Goal: Task Accomplishment & Management: Use online tool/utility

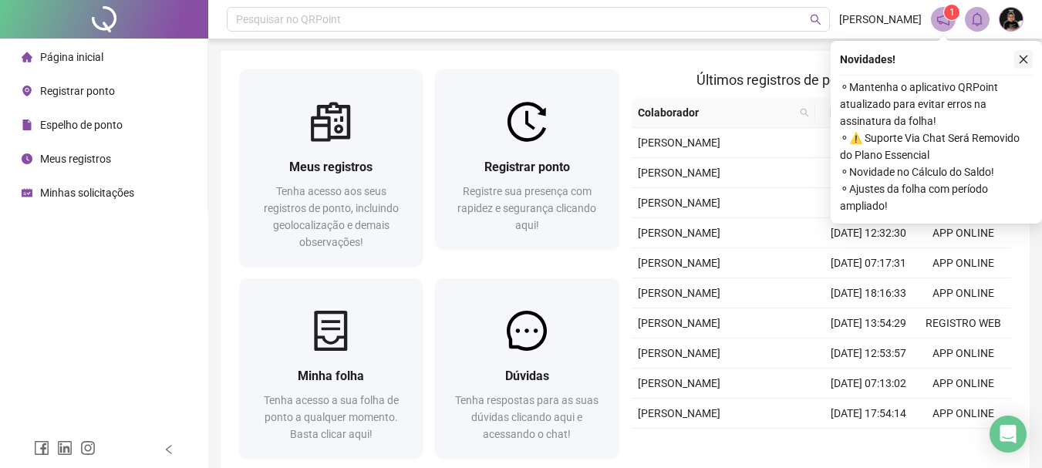
click at [1024, 61] on icon "close" at bounding box center [1023, 59] width 11 height 11
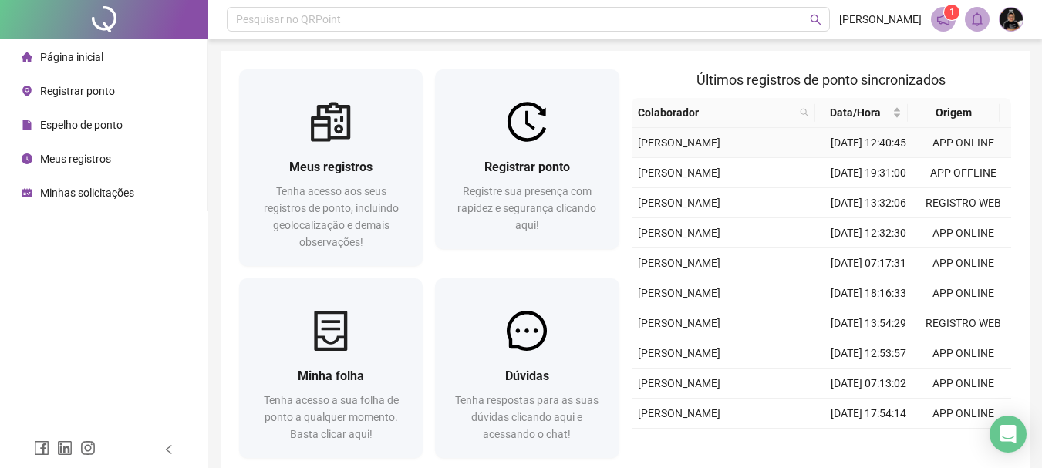
click at [858, 154] on td "[DATE] 12:40:45" at bounding box center [869, 143] width 95 height 30
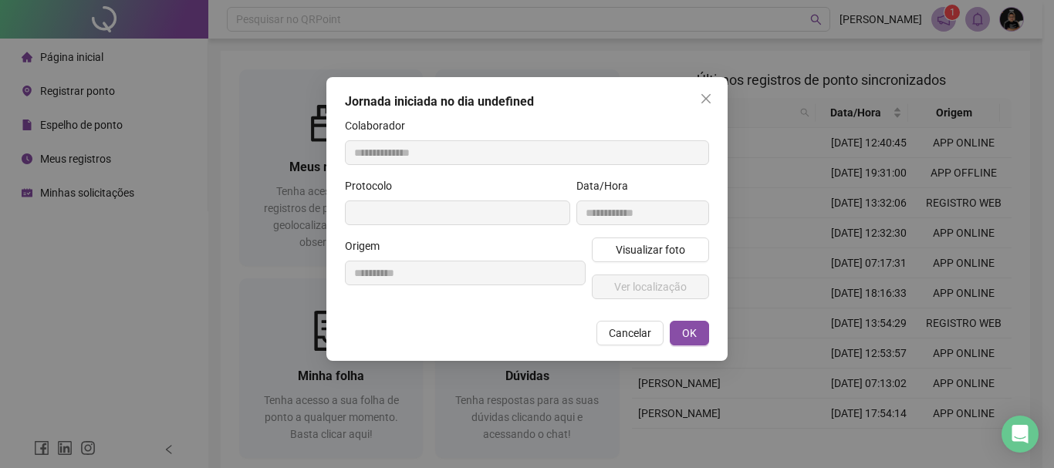
type input "**********"
click at [704, 97] on icon "close" at bounding box center [705, 98] width 9 height 9
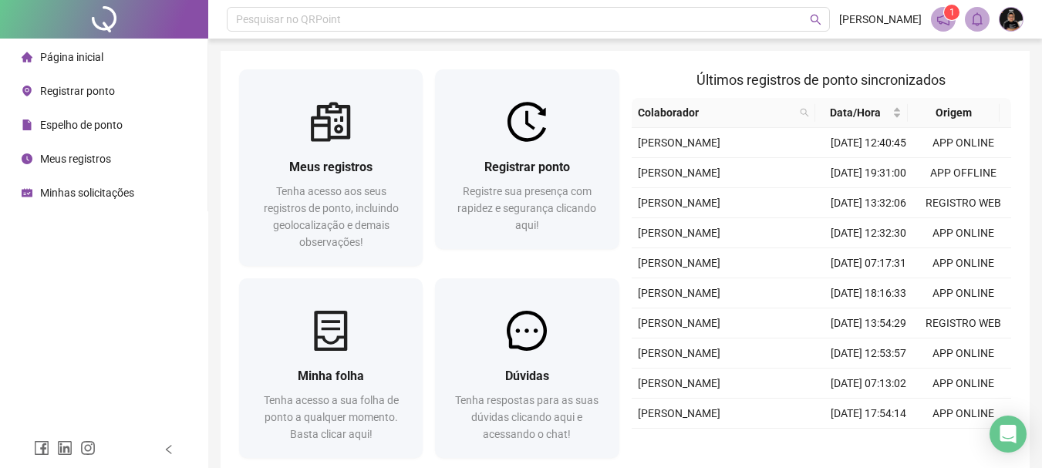
click at [85, 98] on div "Registrar ponto" at bounding box center [68, 91] width 93 height 31
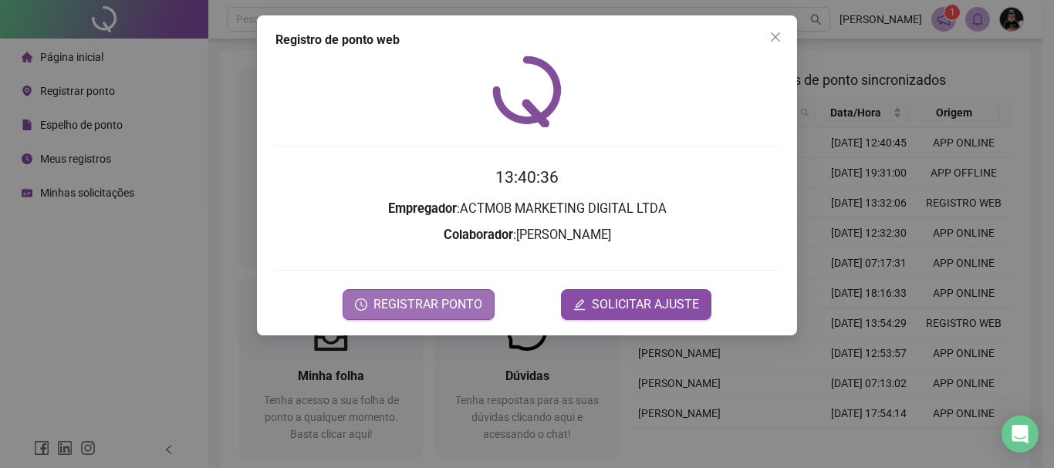
click at [413, 308] on span "REGISTRAR PONTO" at bounding box center [427, 304] width 109 height 19
